Goal: Complete application form

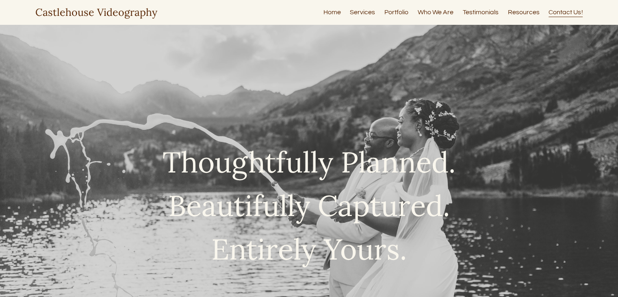
click at [368, 15] on link "Services" at bounding box center [362, 12] width 25 height 11
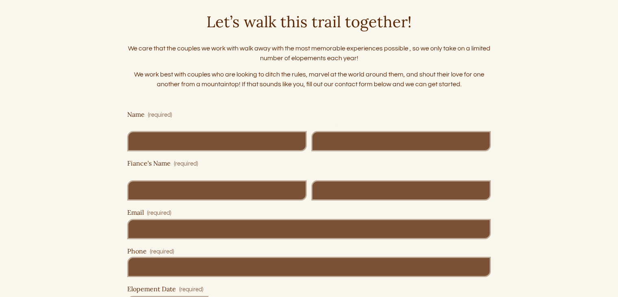
scroll to position [3217, 0]
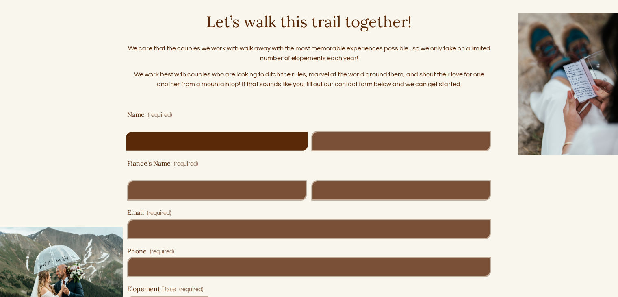
click at [159, 142] on input "First Name" at bounding box center [217, 141] width 180 height 20
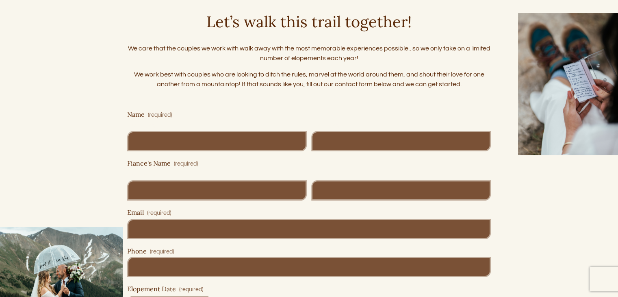
click at [208, 124] on div "First Name" at bounding box center [217, 126] width 180 height 9
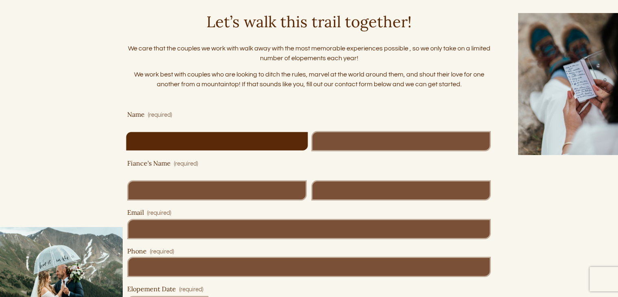
click at [208, 131] on input "First Name" at bounding box center [217, 141] width 180 height 20
